Goal: Navigation & Orientation: Find specific page/section

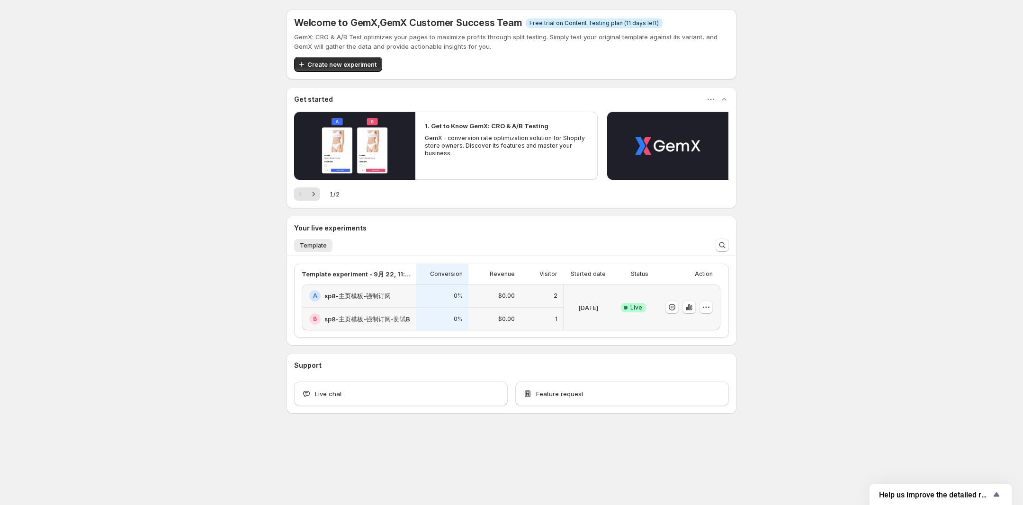
click at [133, 169] on div "Welcome to GemX , GemX Customer Success Team Info Free trial on Content Testing…" at bounding box center [511, 232] width 1023 height 465
click at [317, 196] on icon "Next" at bounding box center [313, 193] width 9 height 9
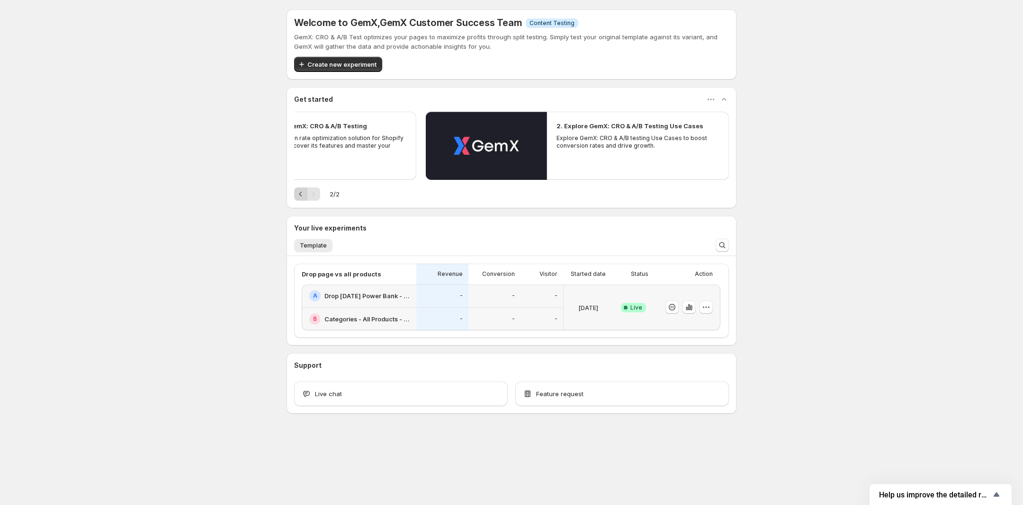
click at [298, 196] on icon "Previous" at bounding box center [300, 193] width 9 height 9
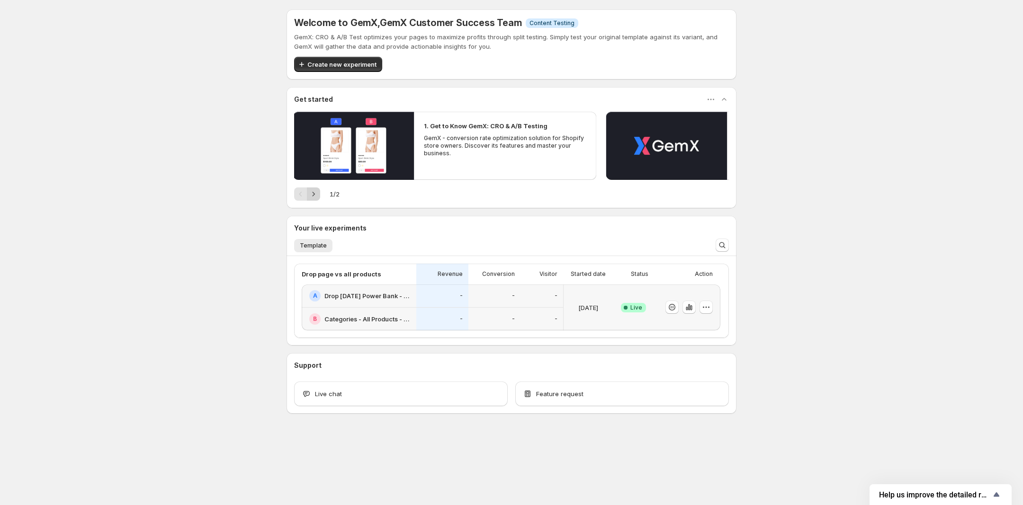
click at [320, 196] on button "Next" at bounding box center [313, 194] width 13 height 13
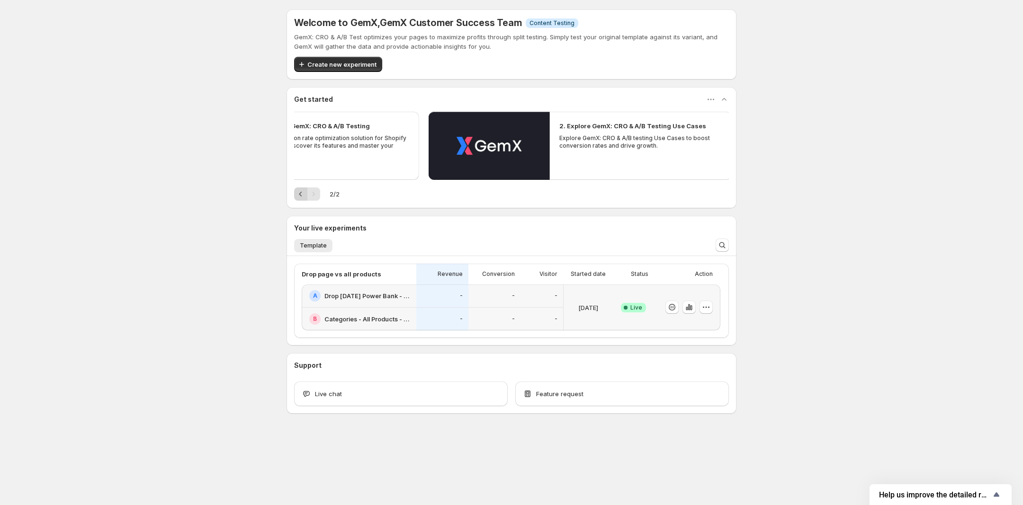
click at [304, 198] on icon "Previous" at bounding box center [300, 193] width 9 height 9
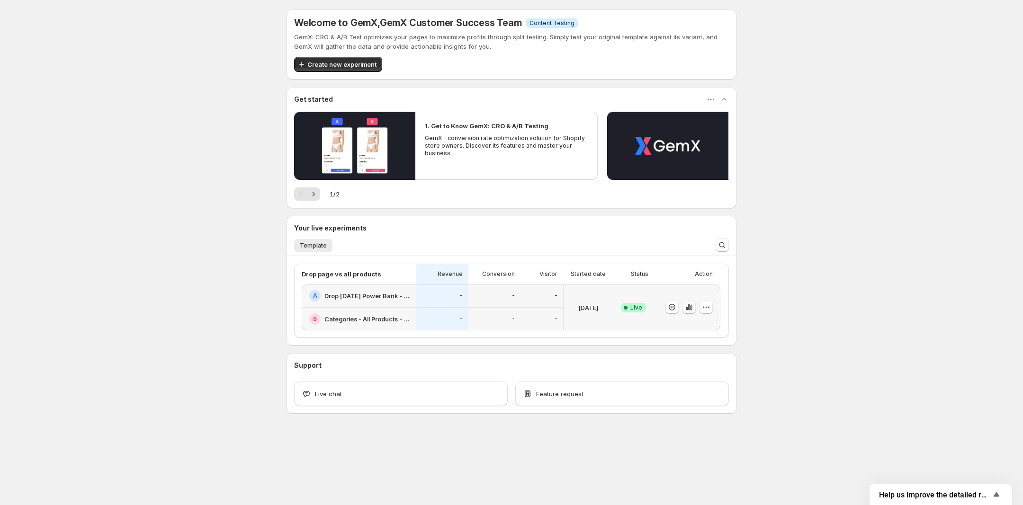
click at [691, 306] on icon "button" at bounding box center [691, 307] width 2 height 5
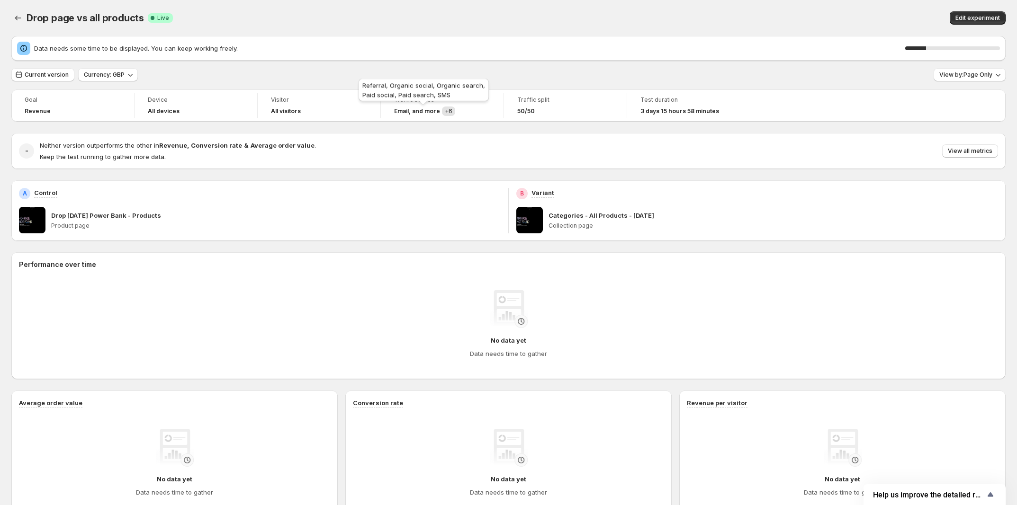
click at [448, 114] on span "+ 6" at bounding box center [449, 110] width 8 height 7
